Goal: Task Accomplishment & Management: Manage account settings

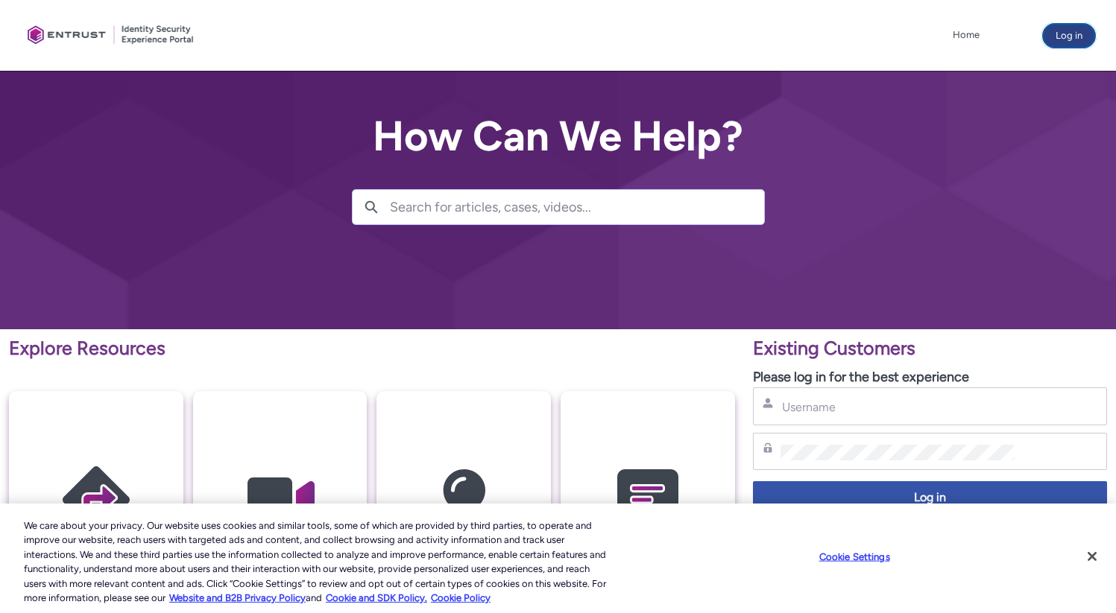
click at [1069, 37] on button "Log in" at bounding box center [1069, 36] width 52 height 24
